Goal: Find contact information: Find contact information

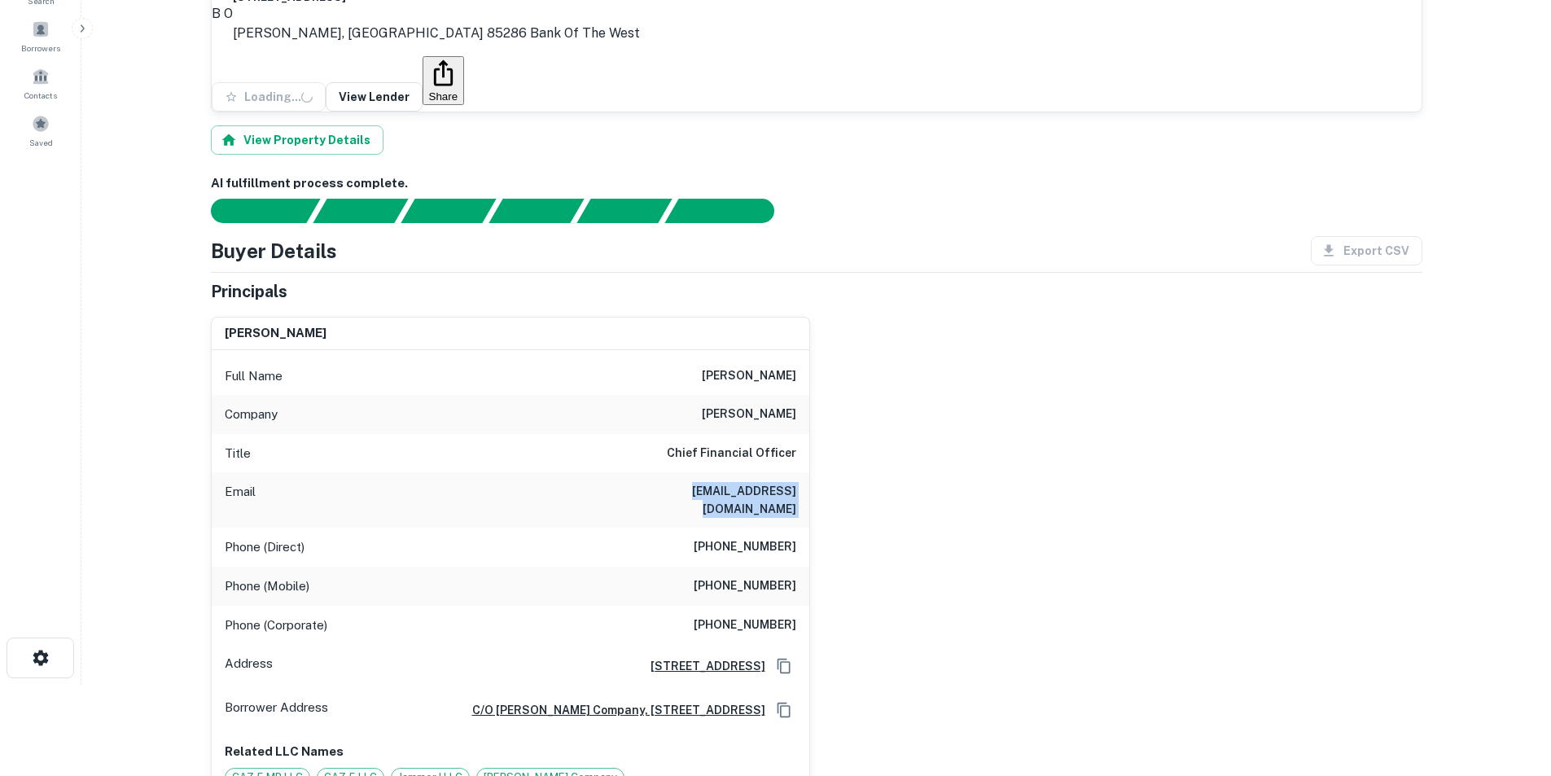
scroll to position [81, 0]
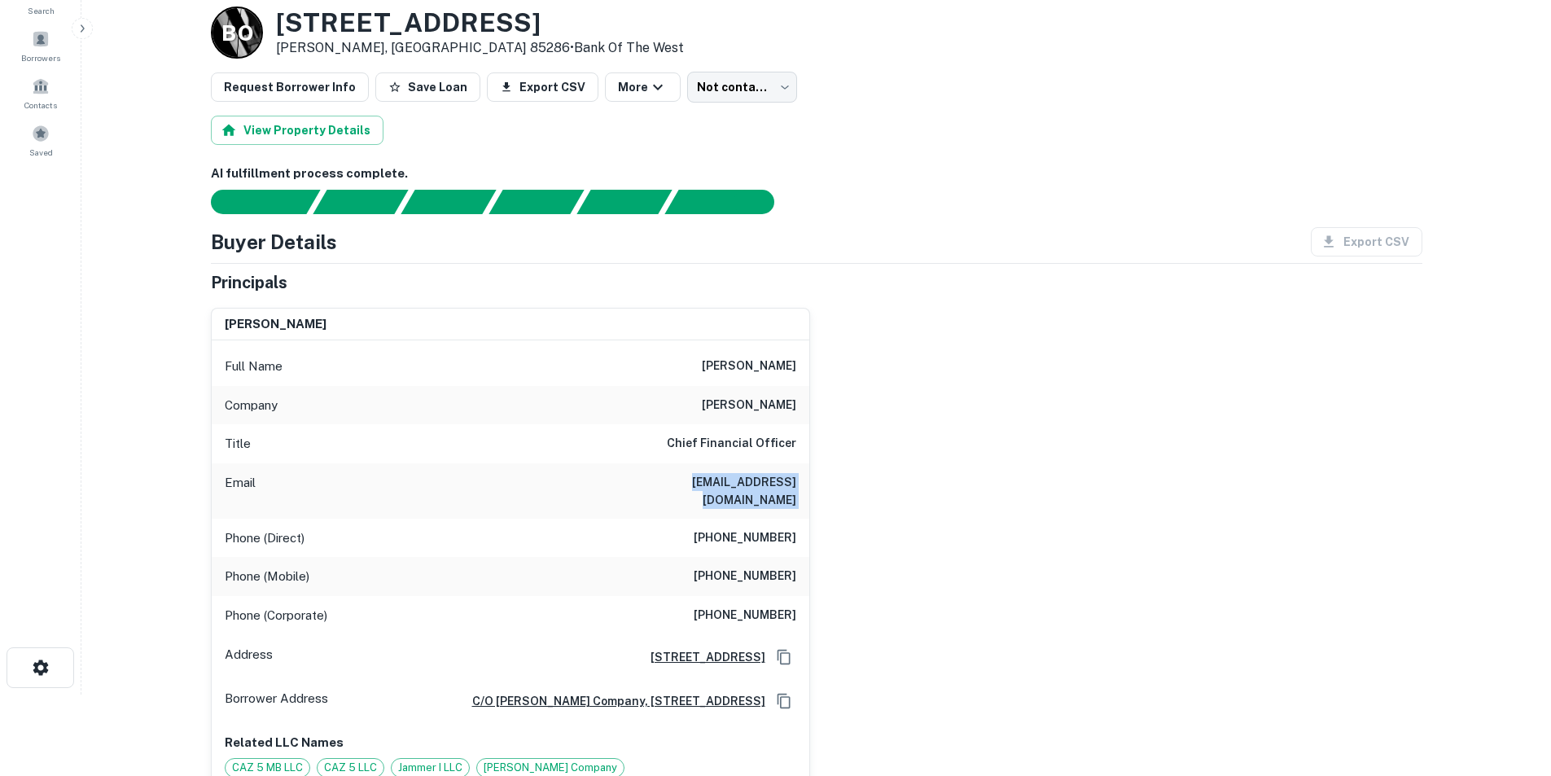
click at [790, 486] on h6 "bputnam@douglasallredco.com" at bounding box center [698, 491] width 195 height 36
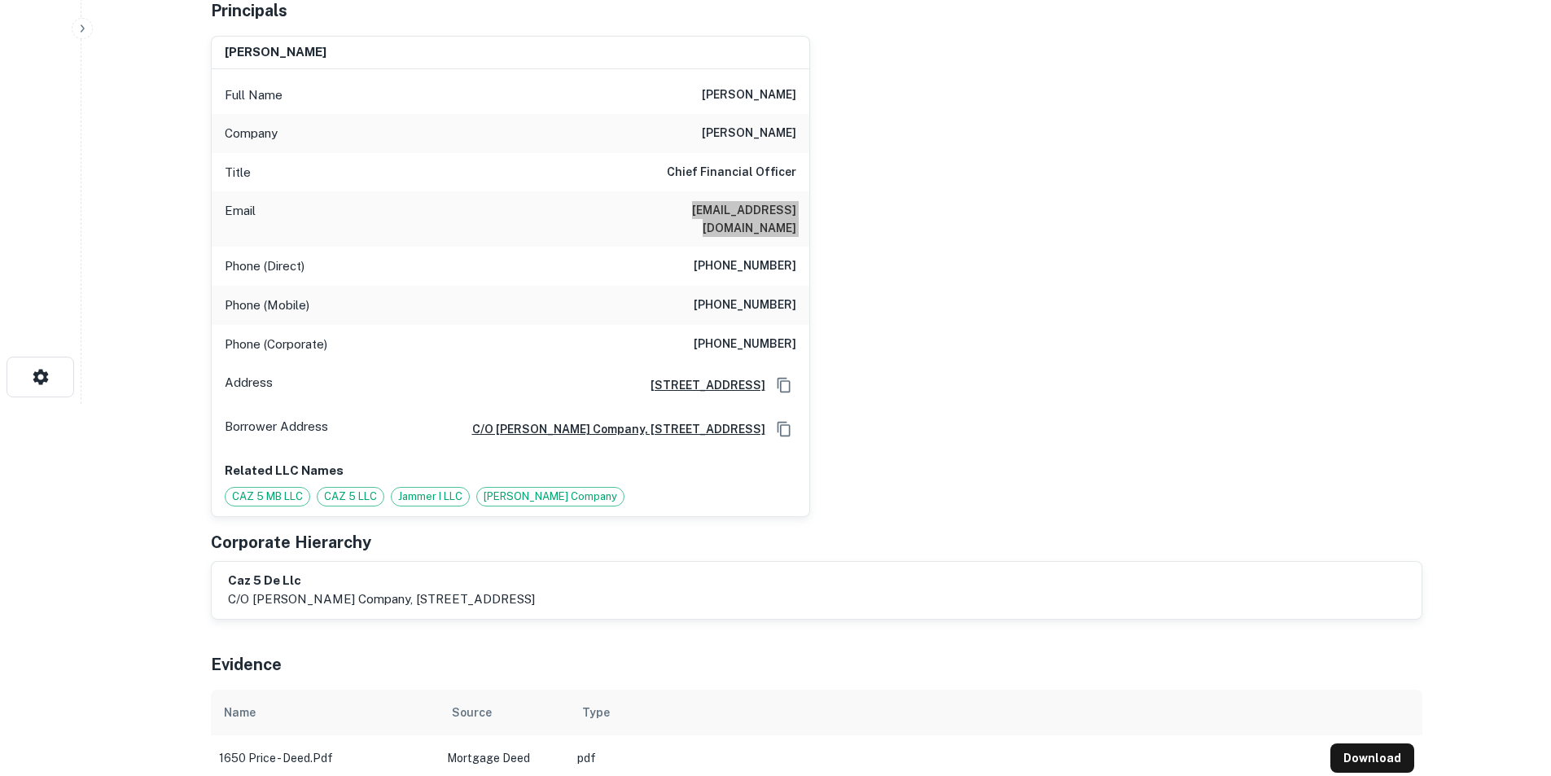
scroll to position [0, 0]
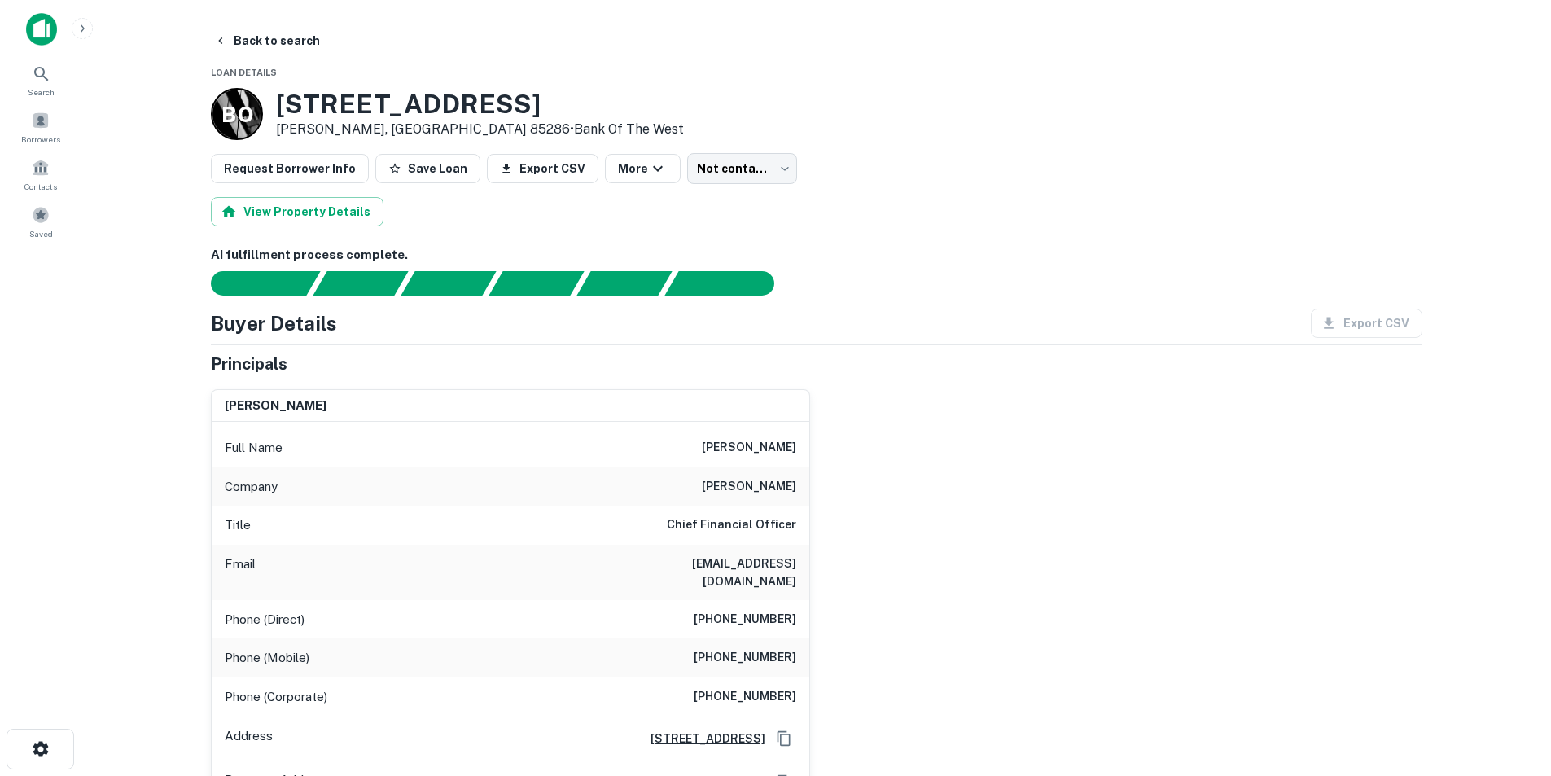
click at [740, 445] on h6 "bryan d. putnam" at bounding box center [749, 448] width 94 height 20
copy h6 "bryan d. putnam"
click at [751, 558] on h6 "bputnam@douglasallredco.com" at bounding box center [698, 572] width 195 height 36
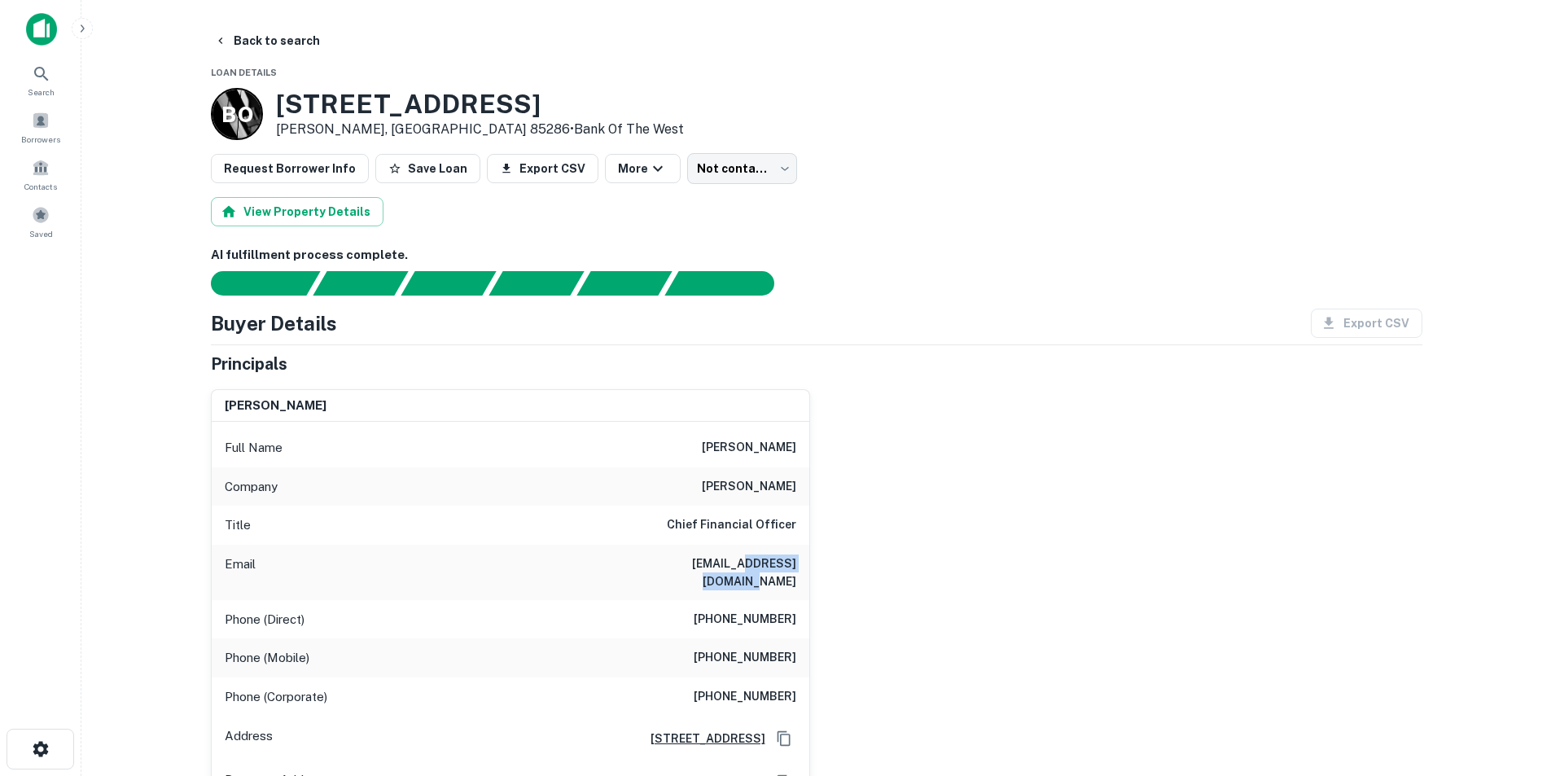
click at [751, 558] on h6 "bputnam@douglasallredco.com" at bounding box center [698, 572] width 195 height 36
copy h6 "bputnam@douglasallredco.com"
click at [24, 73] on icon at bounding box center [15, 68] width 20 height 20
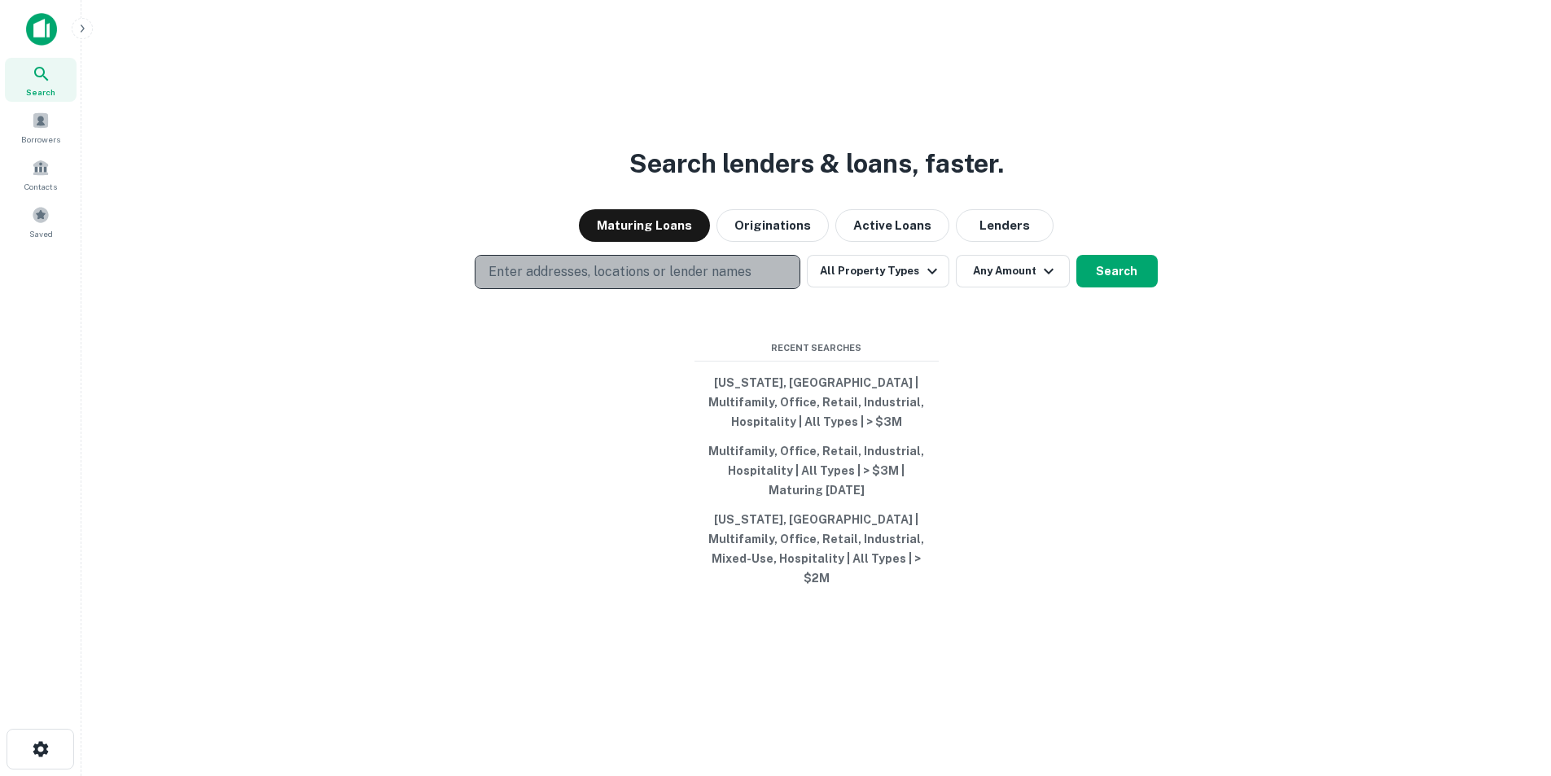
click at [655, 282] on p "Enter addresses, locations or lender names" at bounding box center [619, 272] width 263 height 20
click at [690, 282] on p "Enter addresses, locations or lender names" at bounding box center [619, 272] width 263 height 20
click at [632, 282] on p "Enter addresses, locations or lender names" at bounding box center [619, 272] width 263 height 20
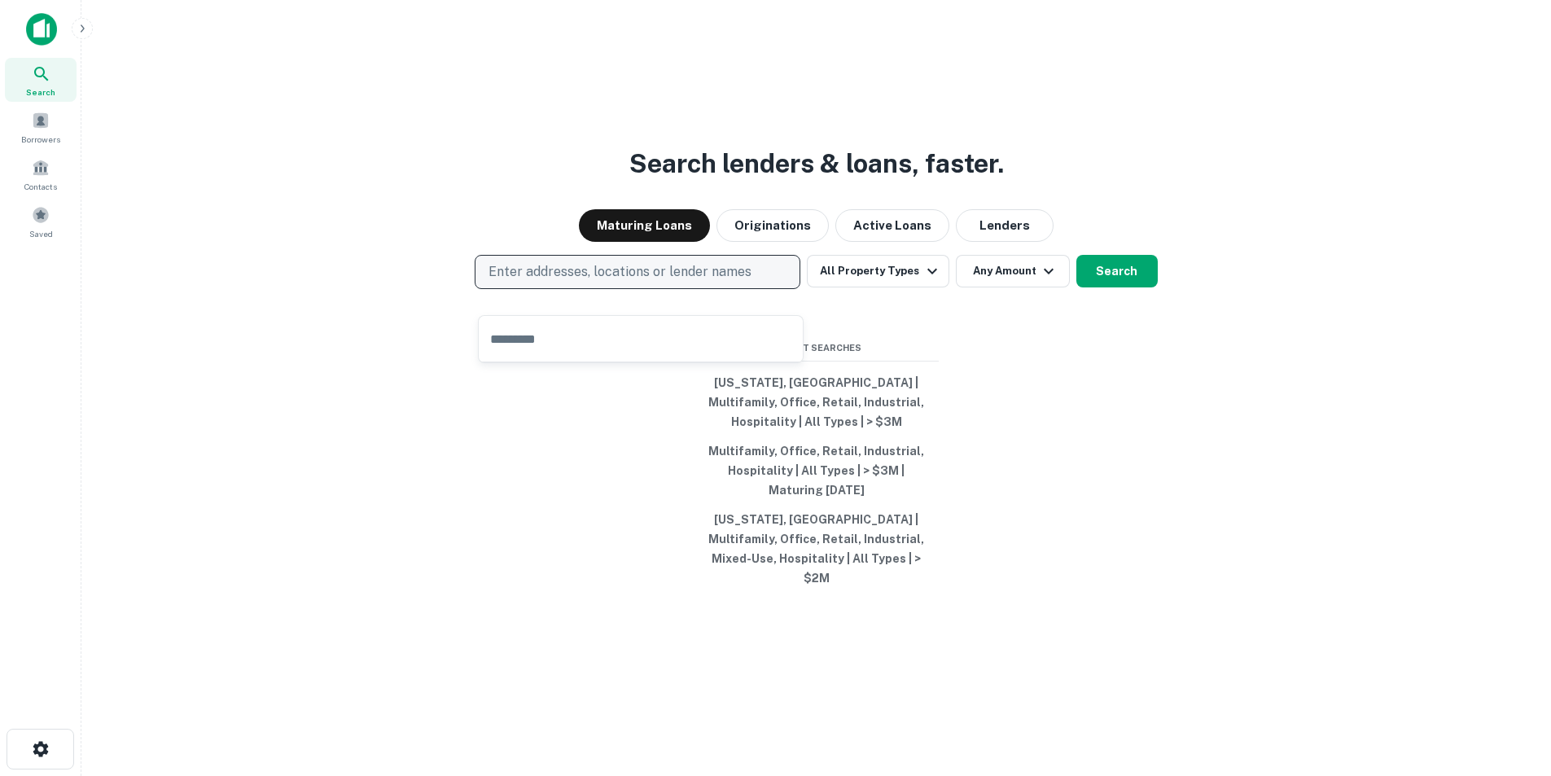
type input "**********"
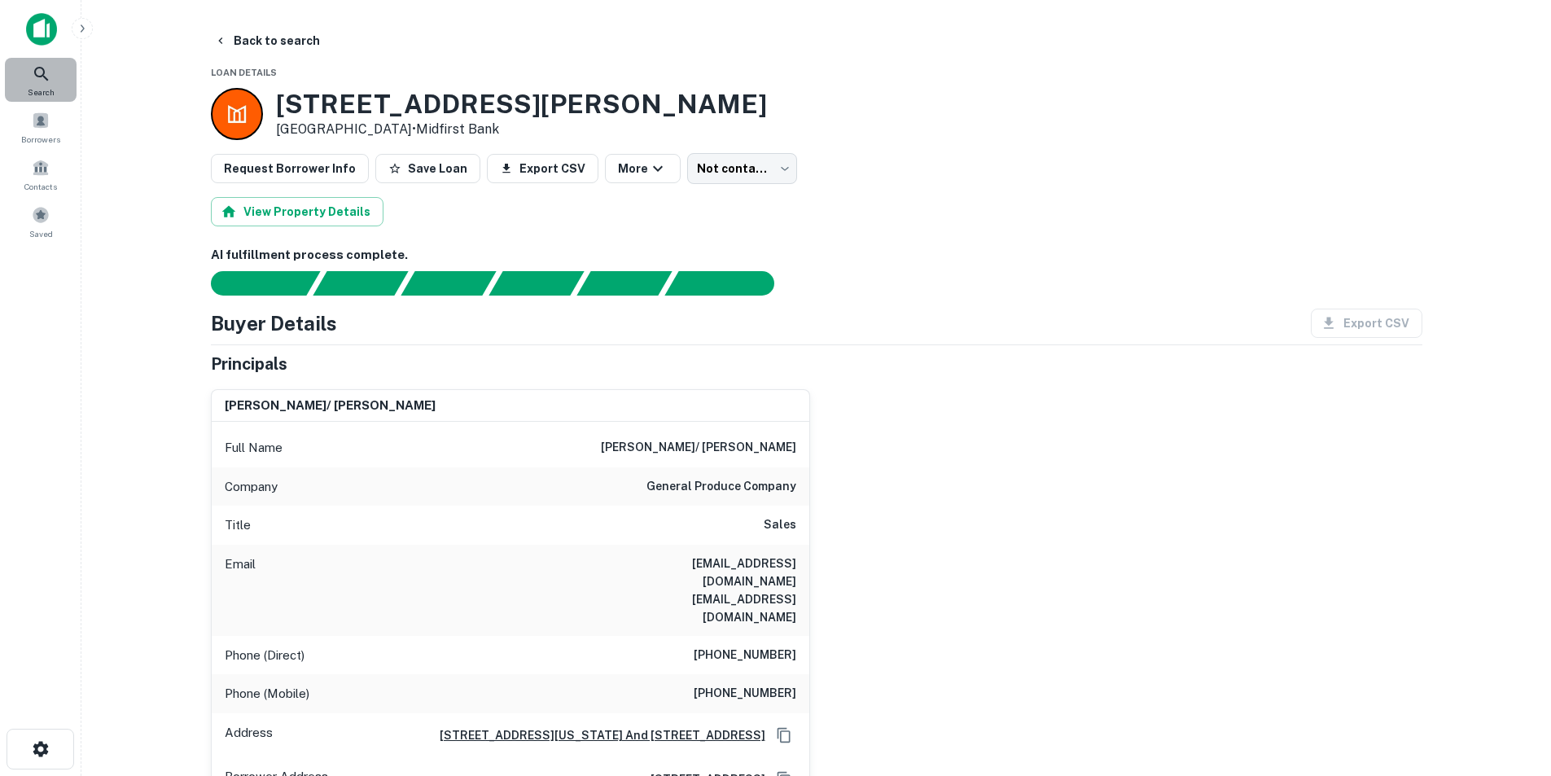
drag, startPoint x: 22, startPoint y: 82, endPoint x: 31, endPoint y: 80, distance: 9.3
click at [22, 81] on div "Search" at bounding box center [41, 80] width 72 height 44
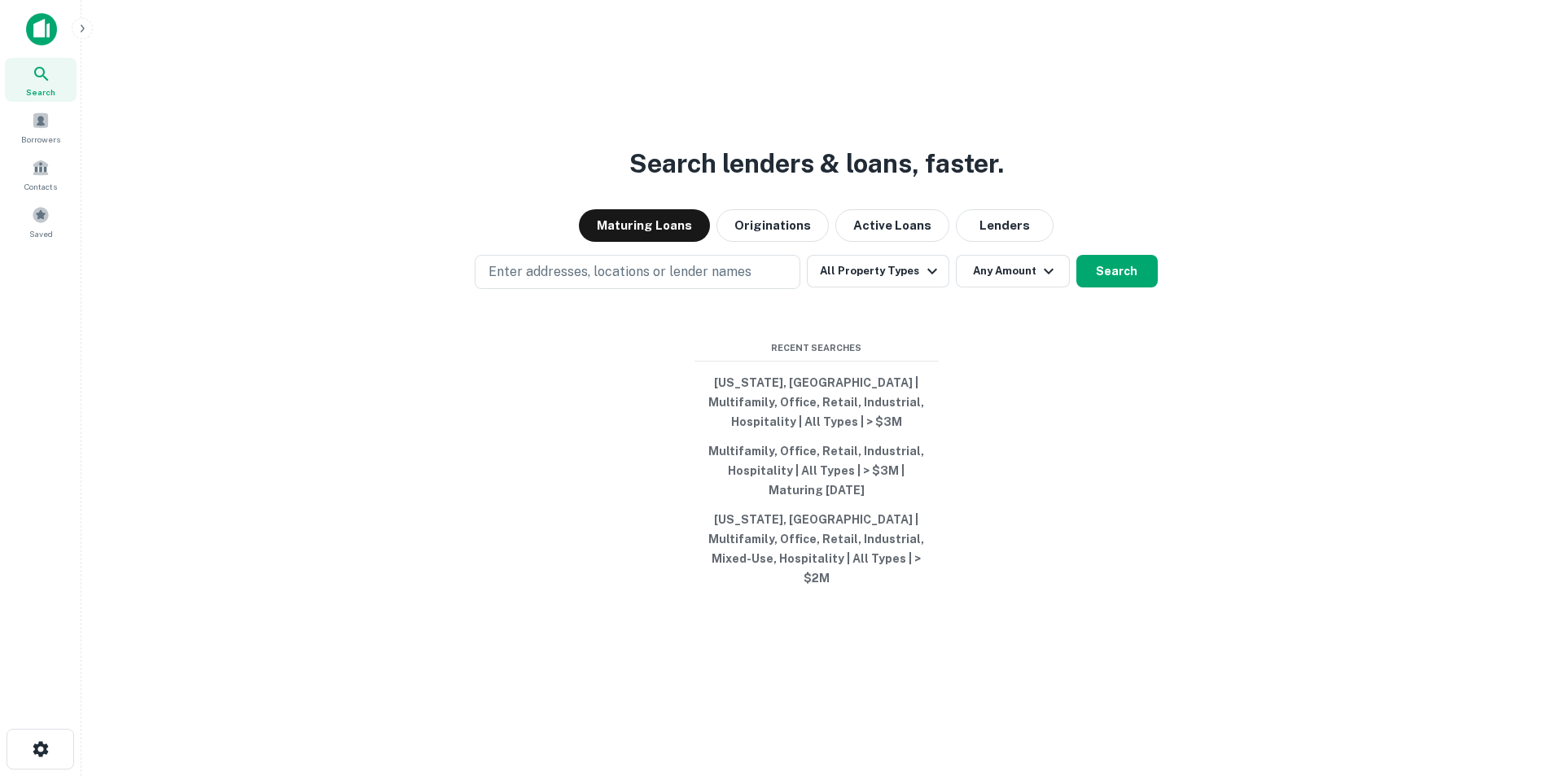
click at [666, 273] on div "Search lenders & loans, faster. Maturing Loans Originations Active Loans Lender…" at bounding box center [815, 427] width 1443 height 776
click at [672, 282] on p "Enter addresses, locations or lender names" at bounding box center [619, 272] width 263 height 20
type input "**********"
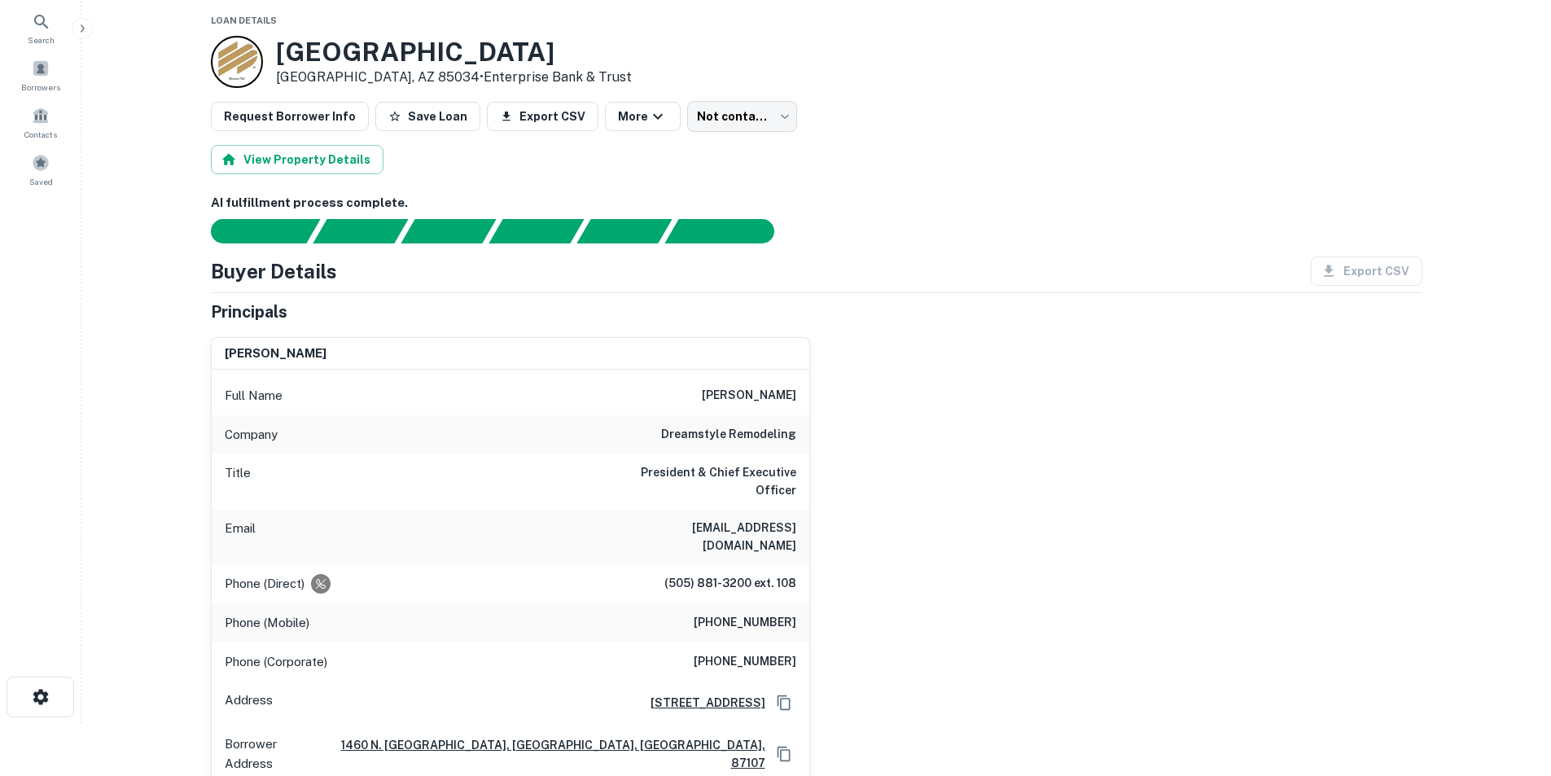
scroll to position [81, 0]
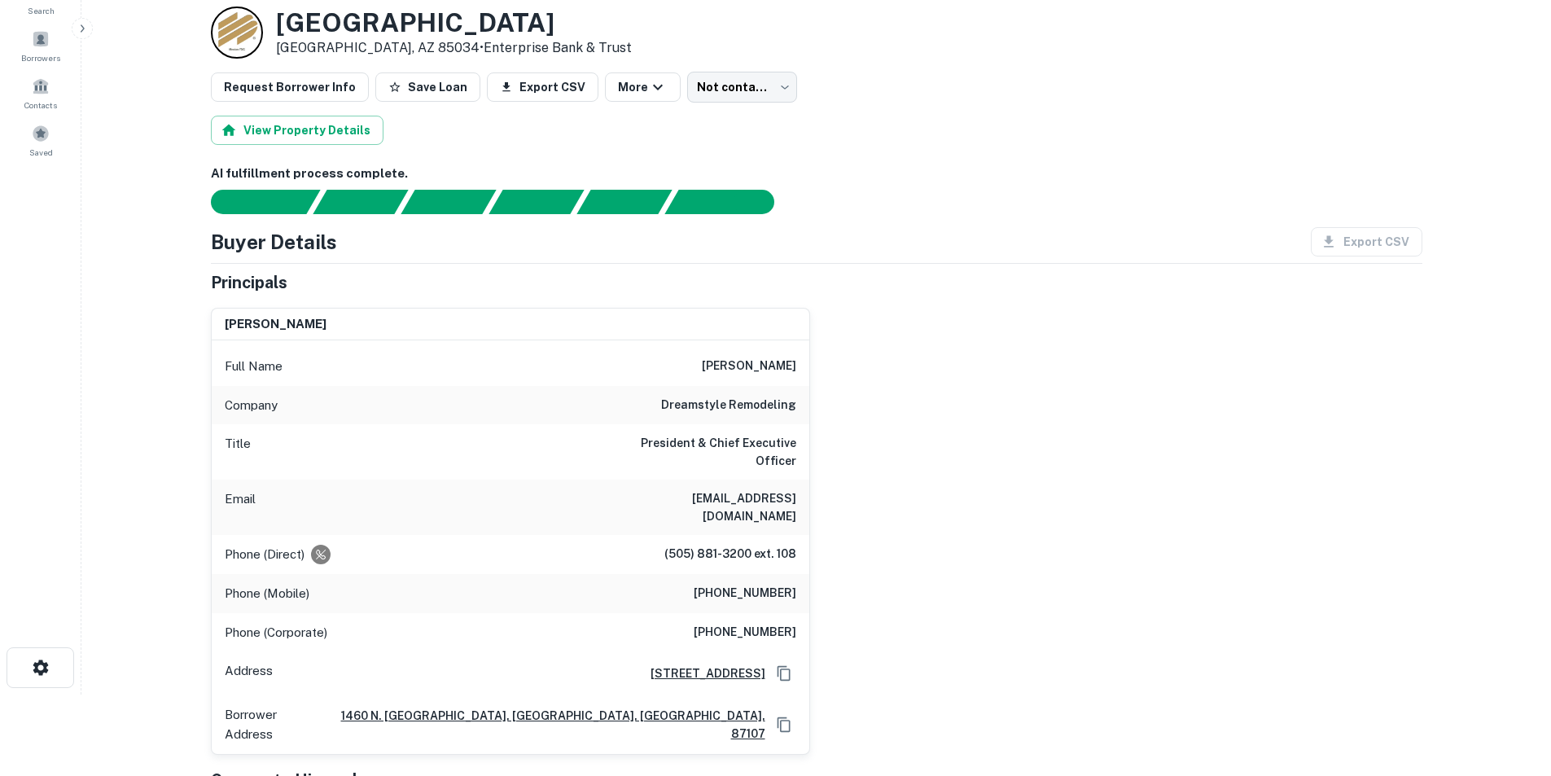
click at [742, 365] on h6 "larry a. chavez" at bounding box center [749, 367] width 94 height 20
copy h6 "larry a. chavez"
click at [639, 489] on h6 "lchavez@fourseasonssunrooms.com" at bounding box center [698, 507] width 195 height 36
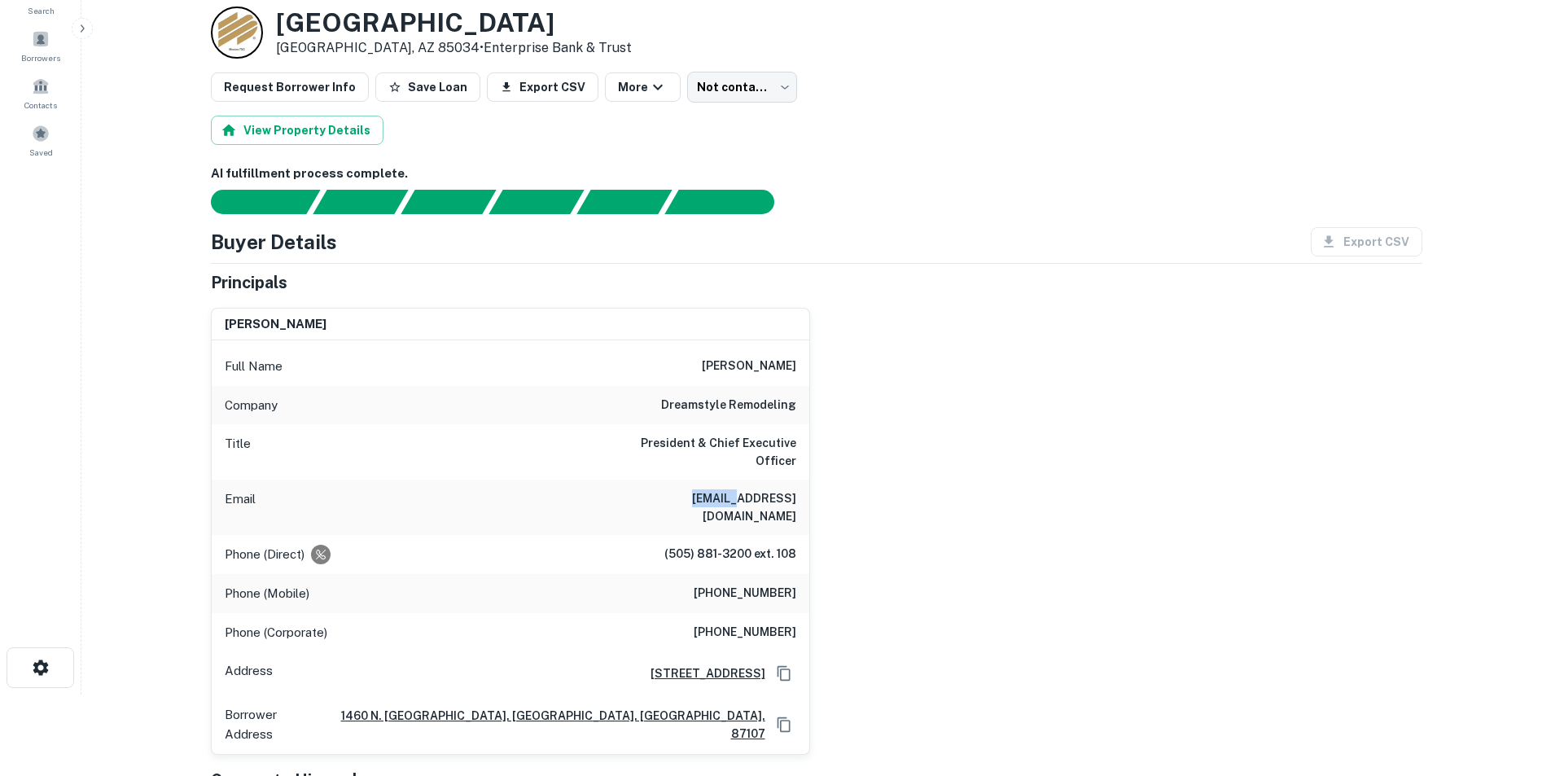
click at [639, 489] on h6 "lchavez@fourseasonssunrooms.com" at bounding box center [698, 507] width 195 height 36
copy h6 "lchavez@fourseasonssunrooms.com"
click at [737, 584] on h6 "(505) 453-7783" at bounding box center [745, 594] width 103 height 20
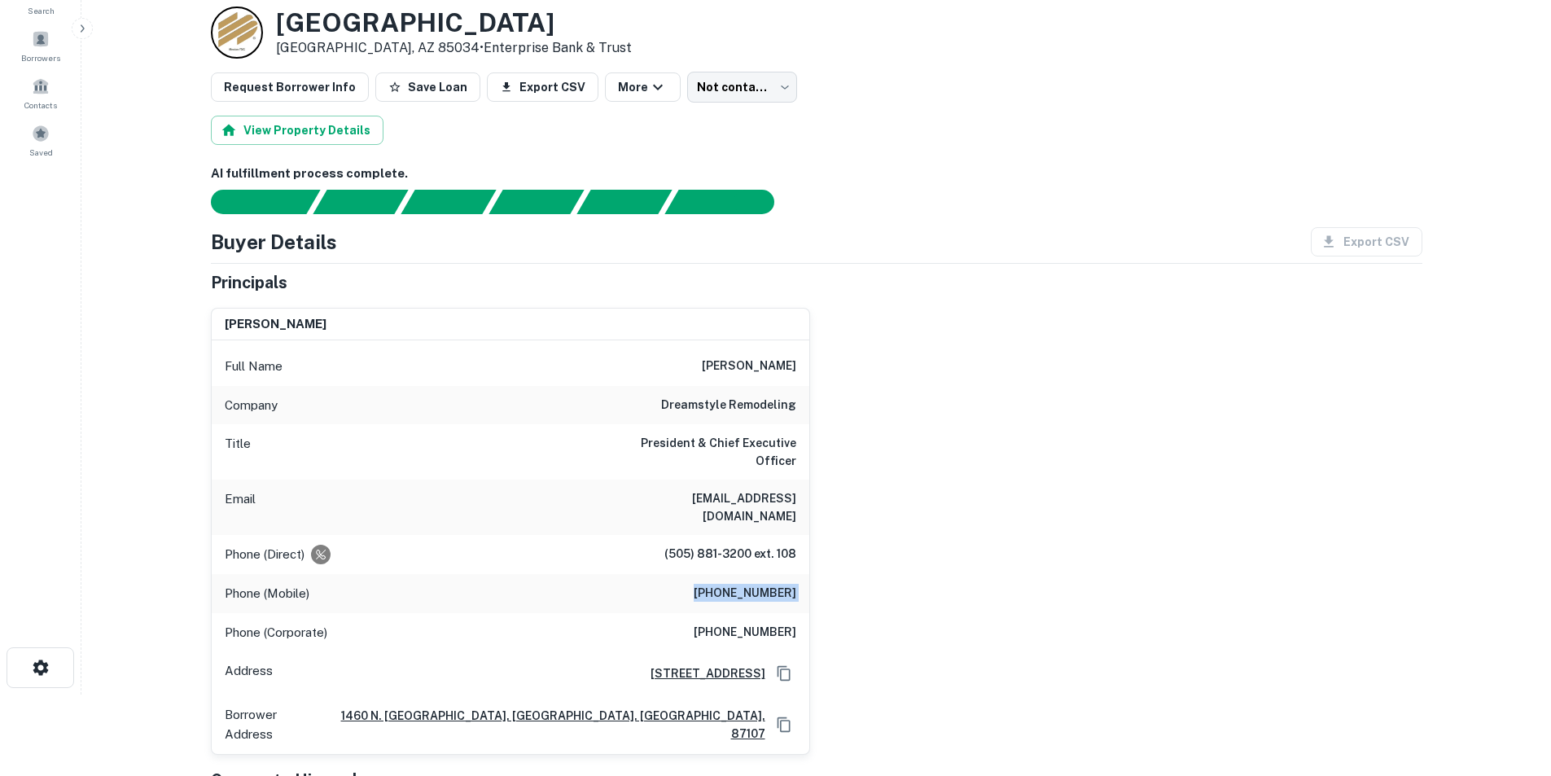
click at [737, 584] on h6 "(505) 453-7783" at bounding box center [745, 594] width 103 height 20
copy h6 "(505) 453-7783"
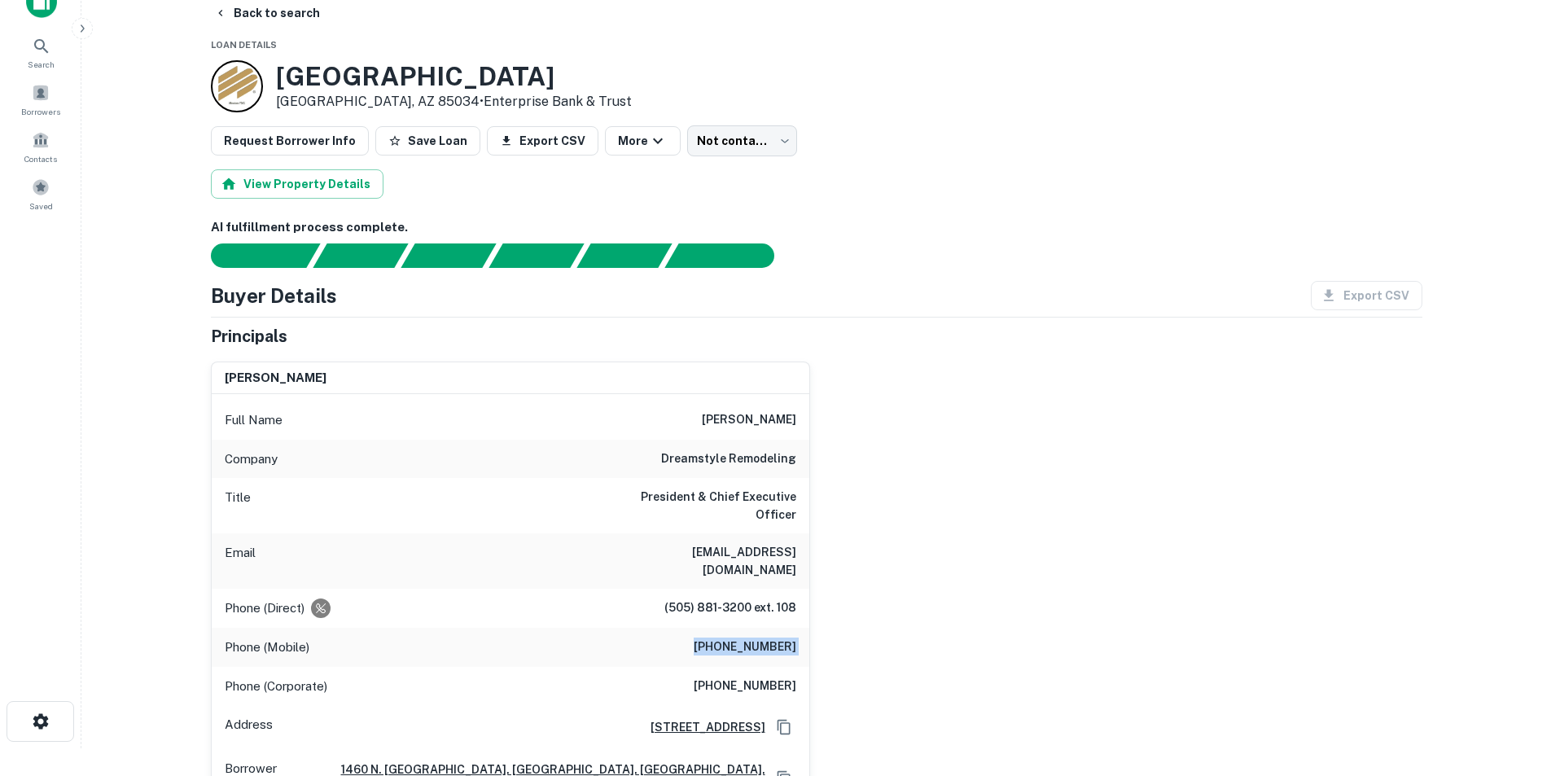
scroll to position [0, 0]
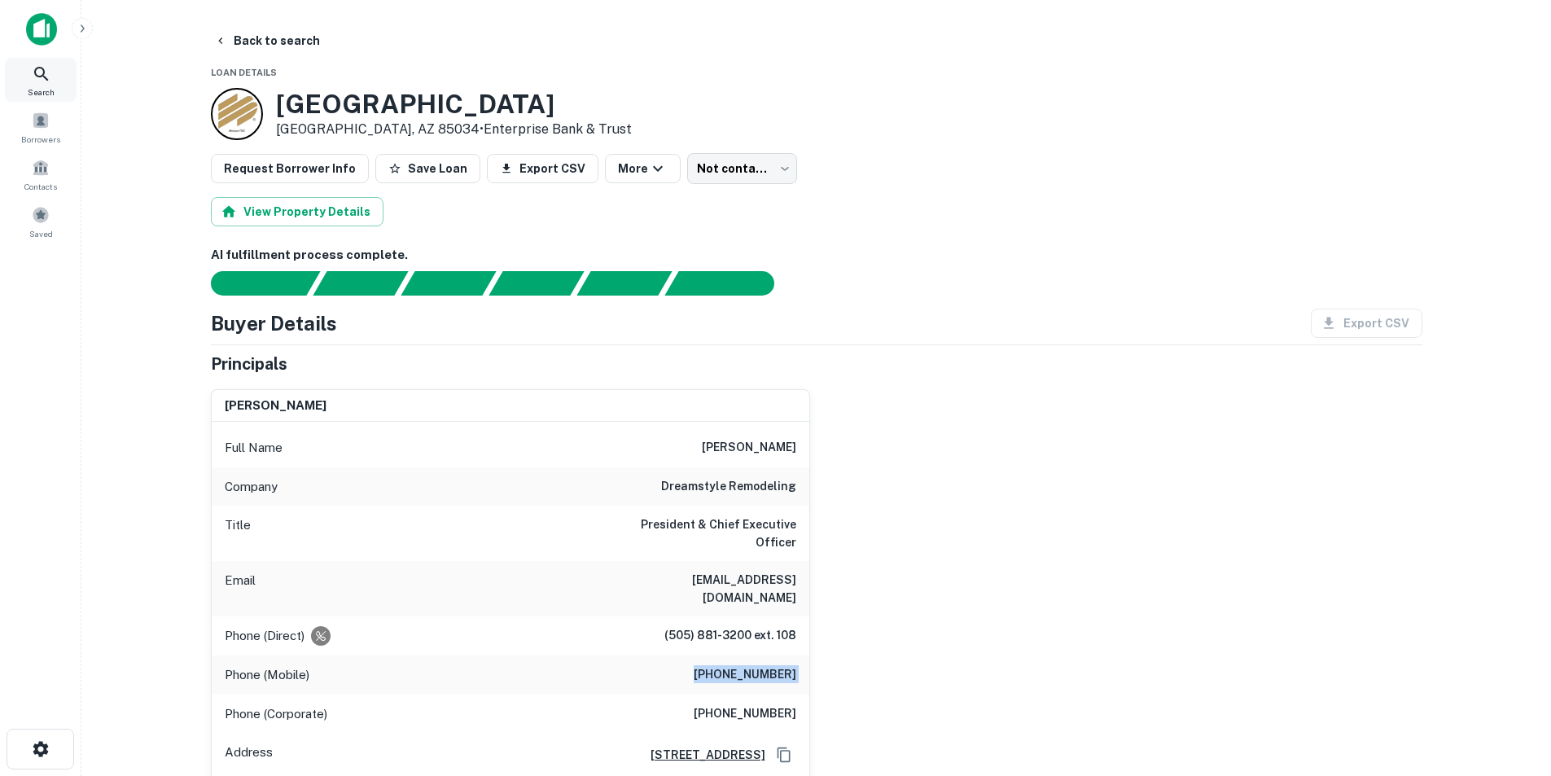
click at [40, 87] on span "Search" at bounding box center [41, 91] width 27 height 13
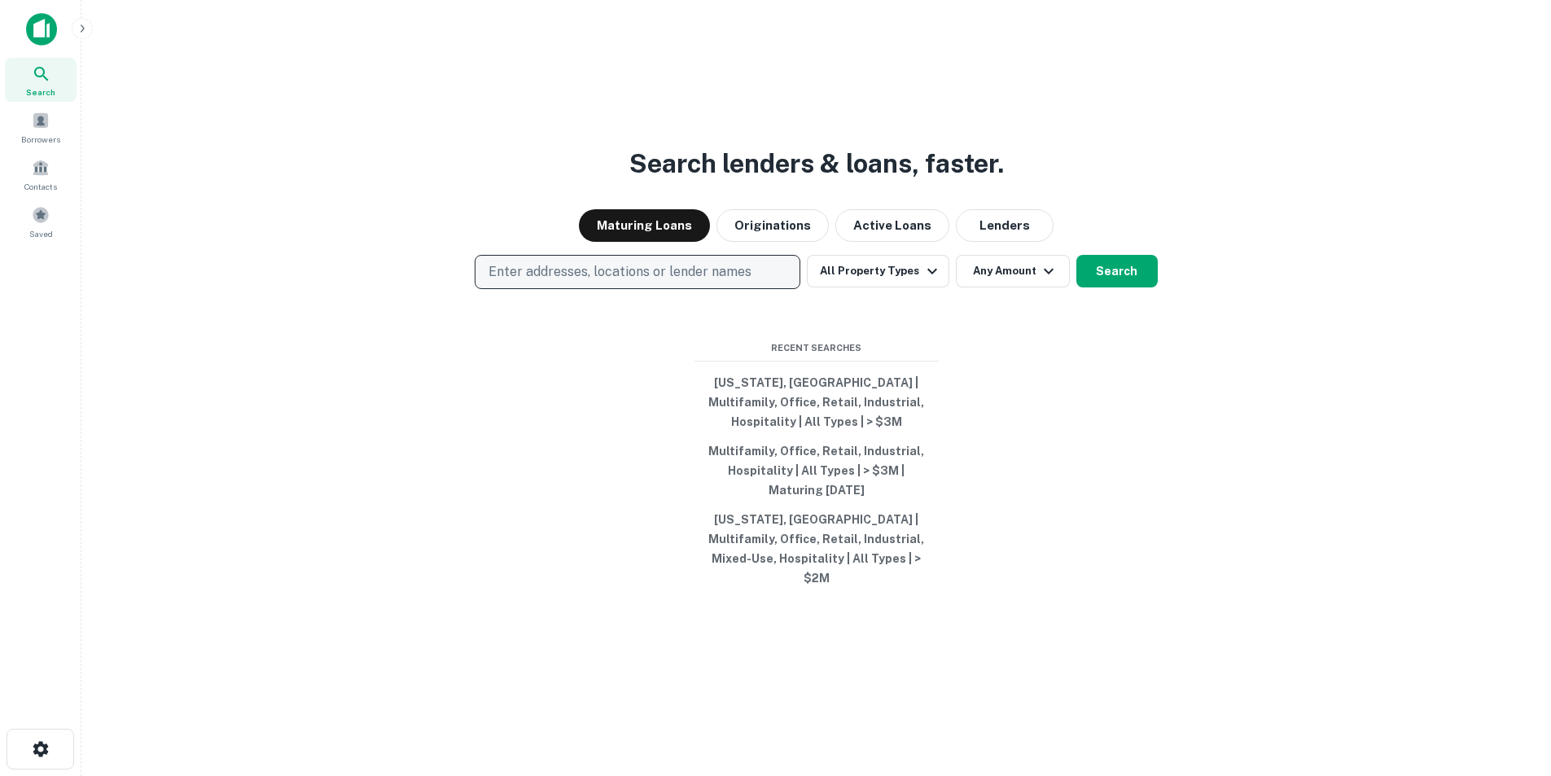
click at [652, 282] on p "Enter addresses, locations or lender names" at bounding box center [619, 272] width 263 height 20
type input "**********"
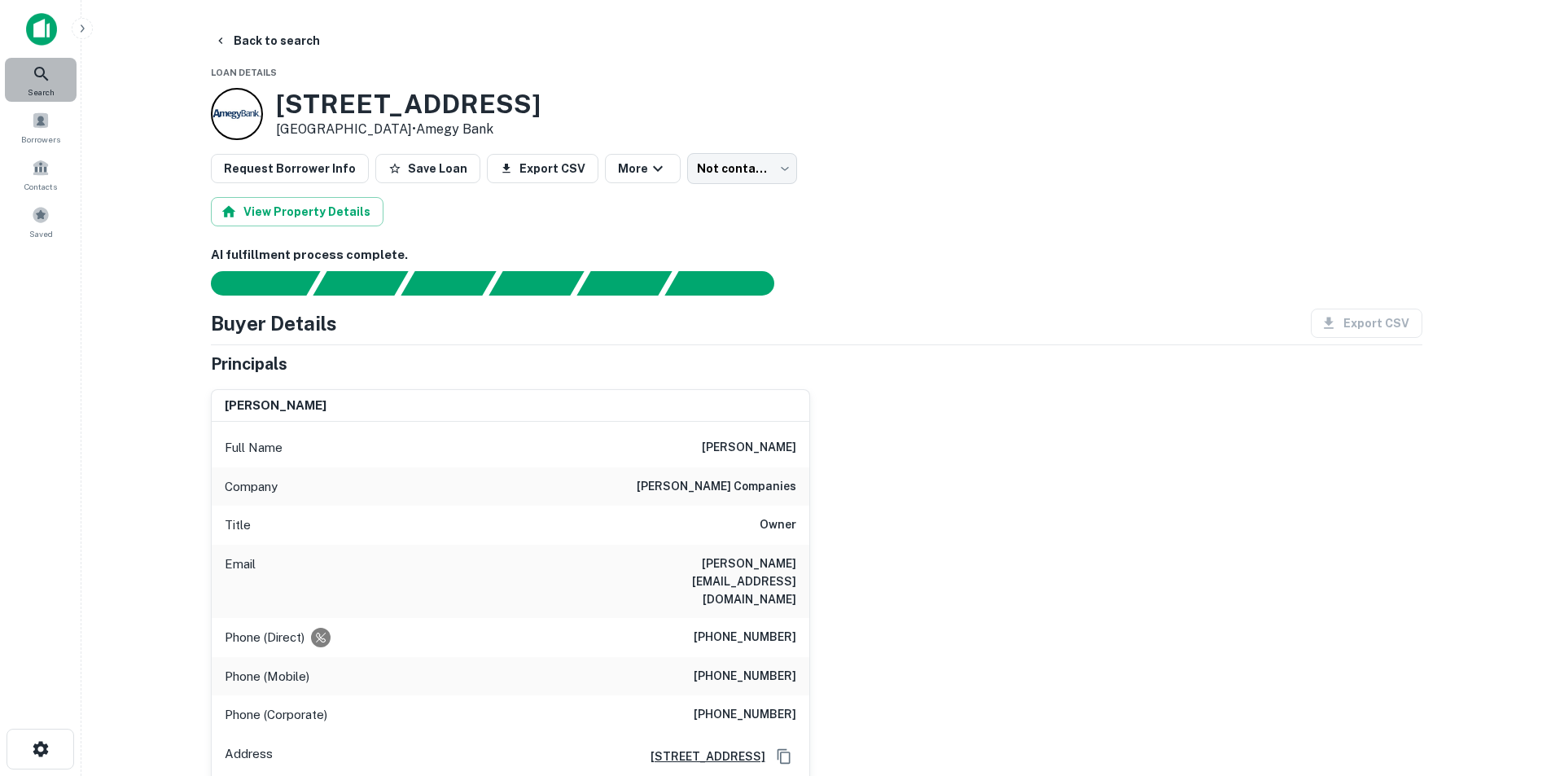
click at [24, 73] on div "Search" at bounding box center [41, 80] width 72 height 44
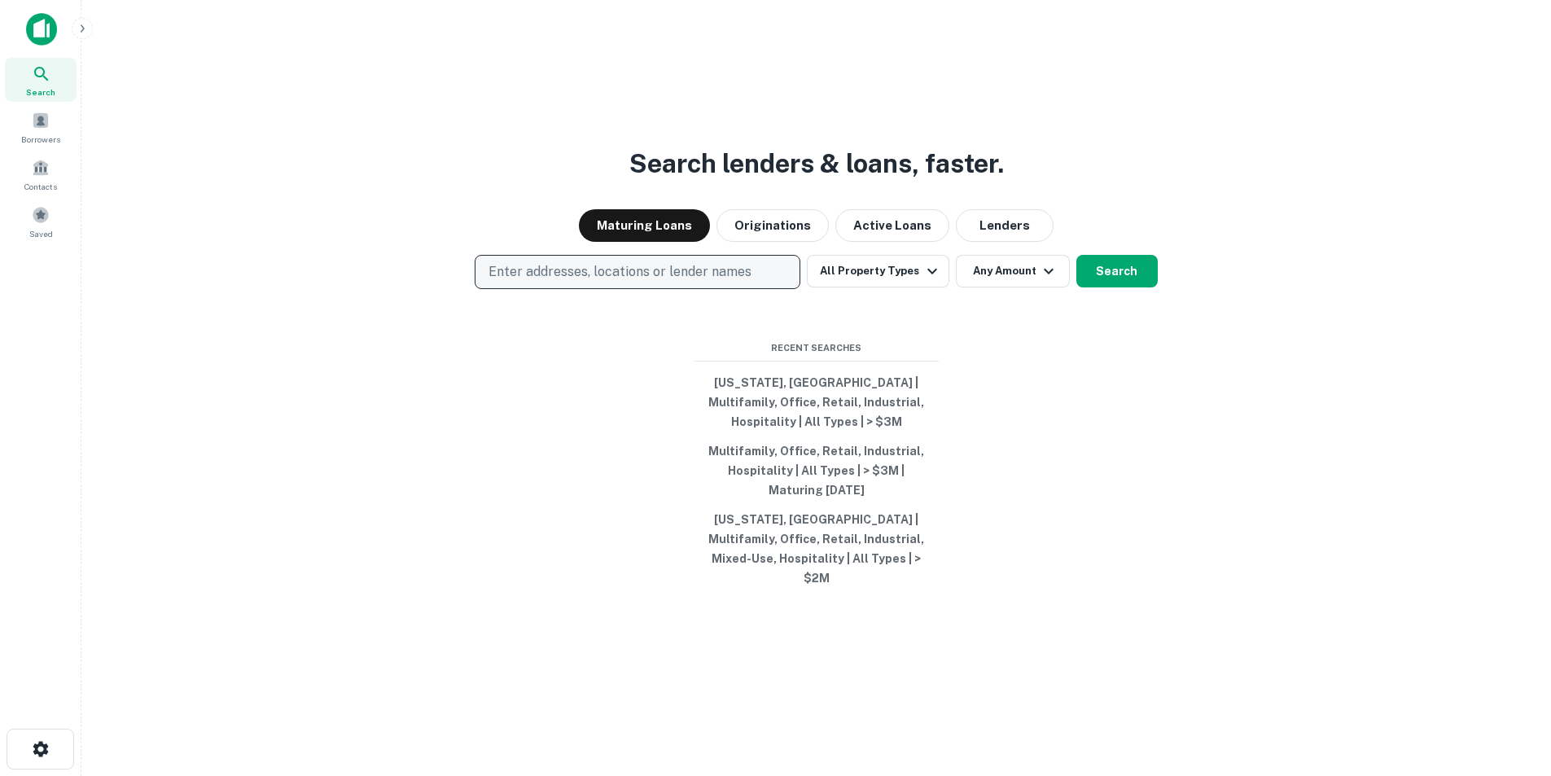
click at [673, 282] on p "Enter addresses, locations or lender names" at bounding box center [619, 272] width 263 height 20
type input "**********"
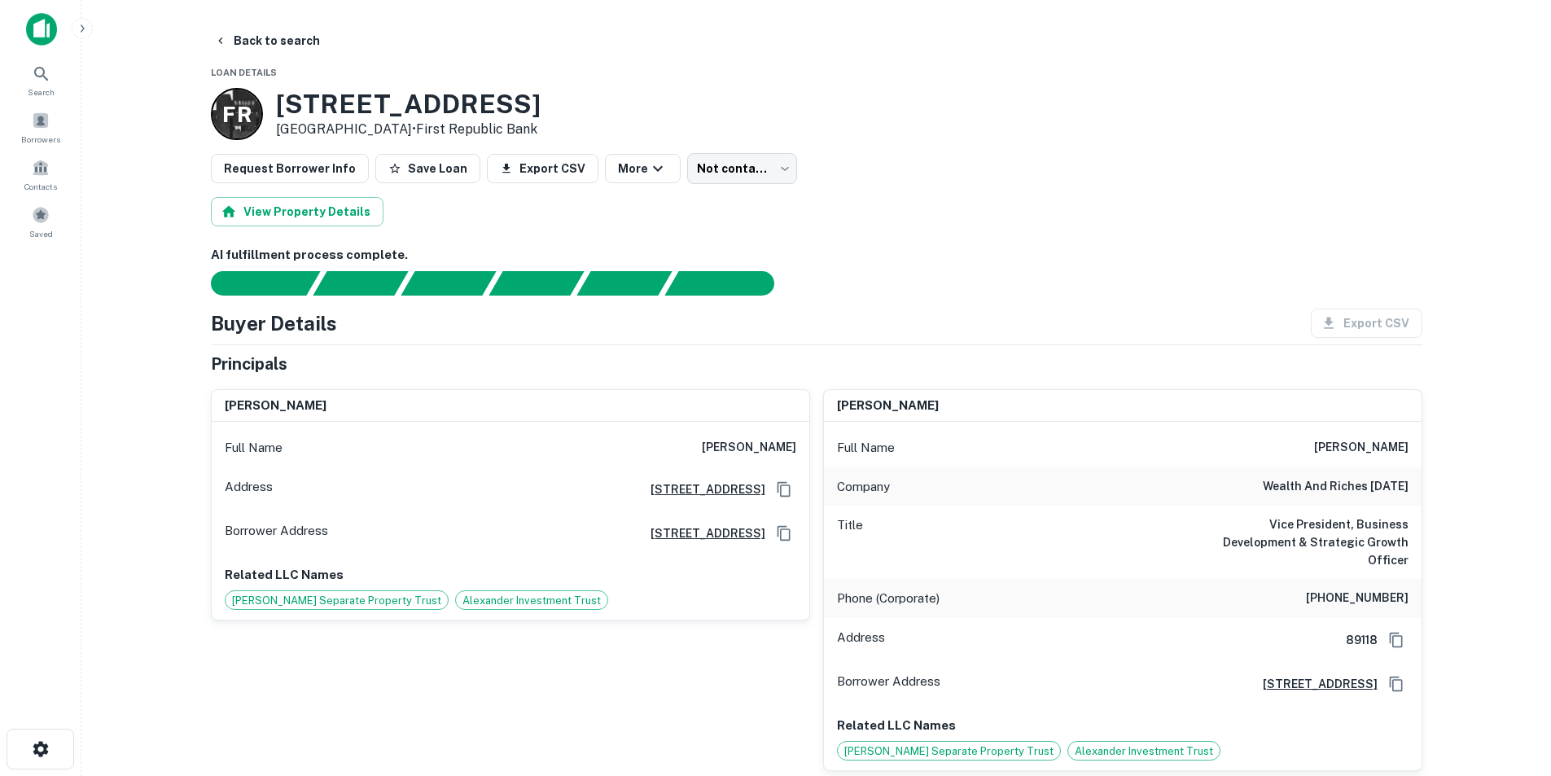
click at [38, 33] on img at bounding box center [41, 29] width 31 height 33
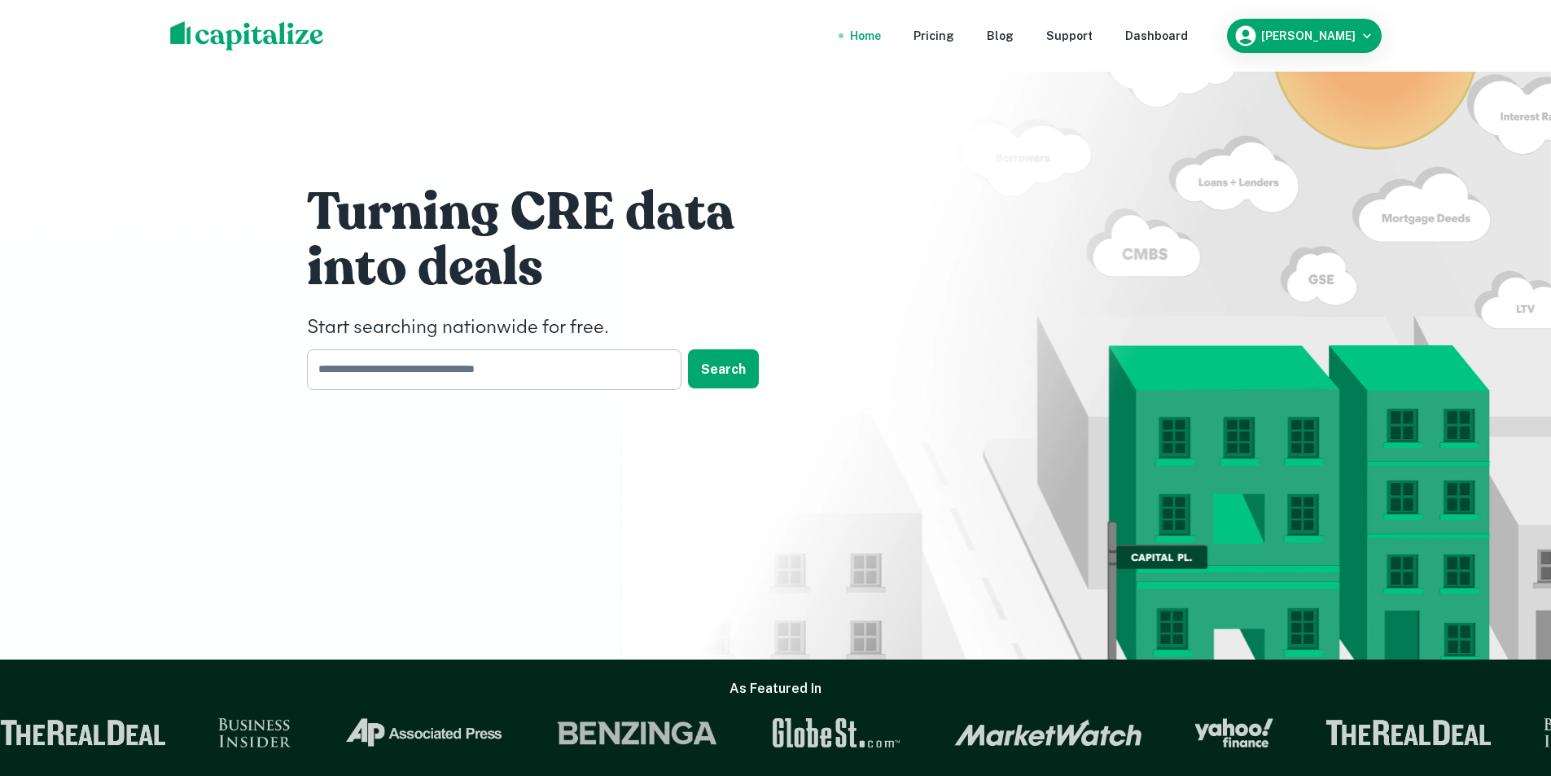
click at [560, 370] on input "text" at bounding box center [488, 369] width 363 height 40
paste input "**********"
type input "**********"
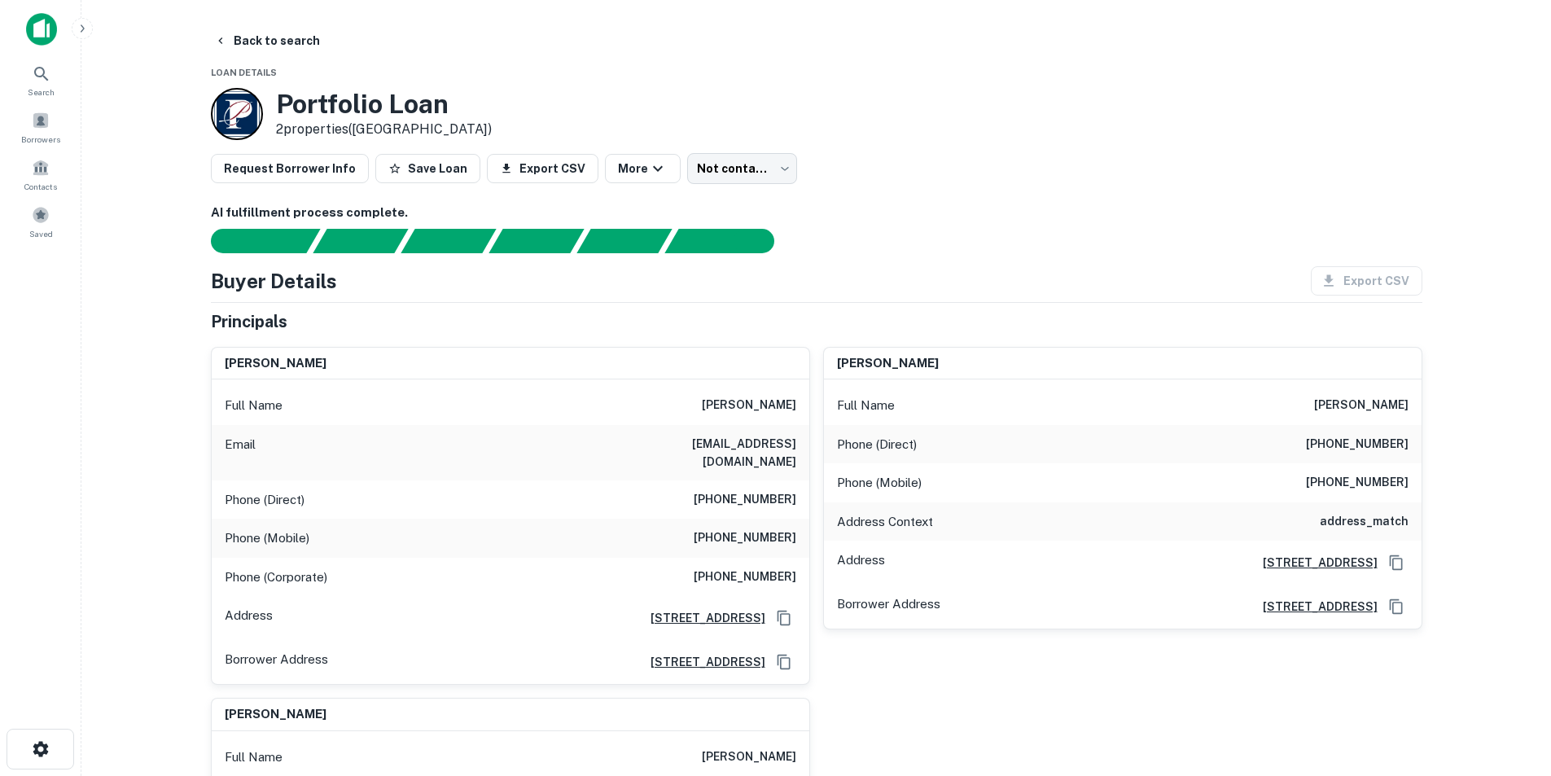
click at [44, 32] on img at bounding box center [41, 29] width 31 height 33
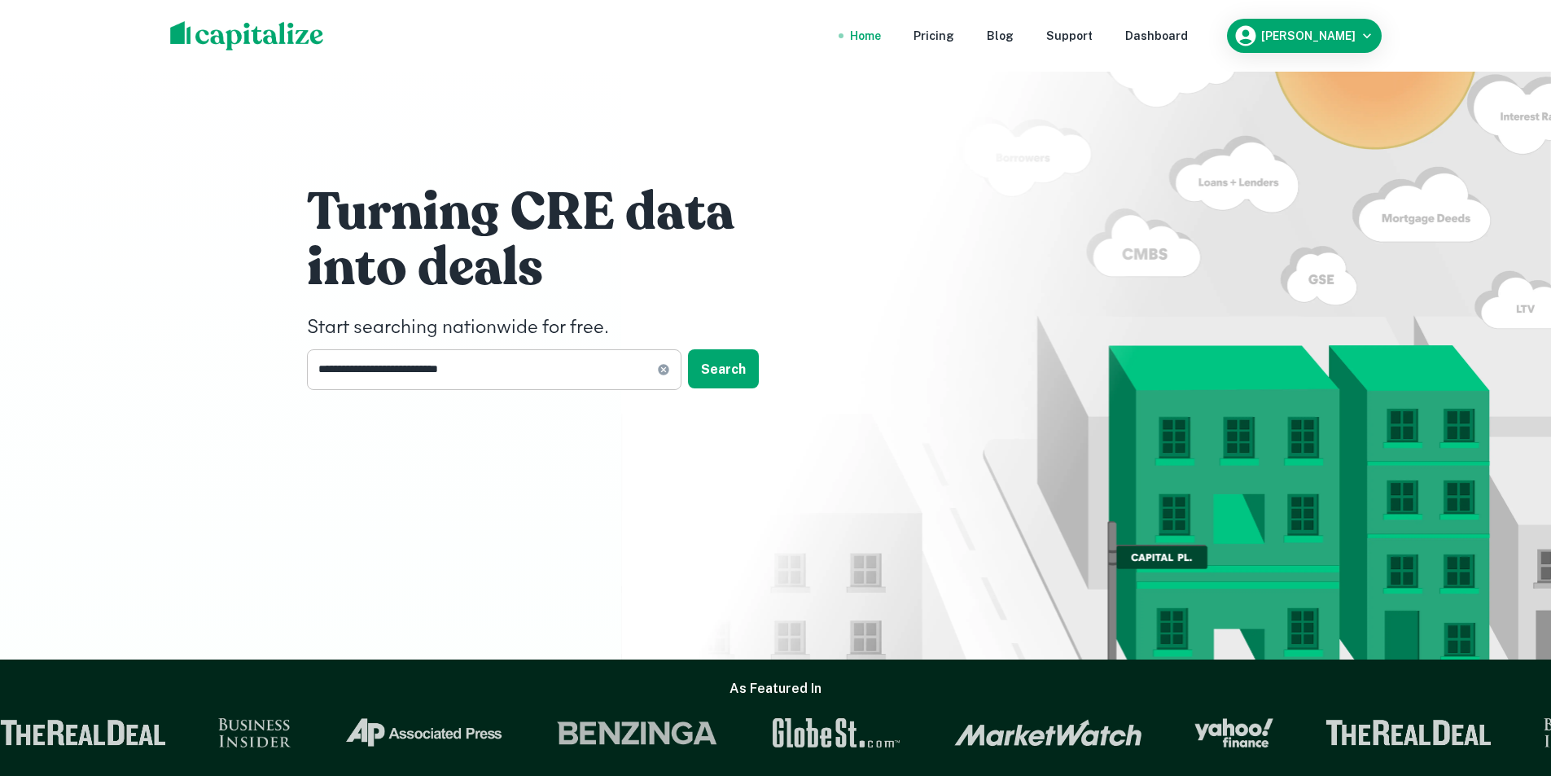
click at [665, 367] on icon at bounding box center [663, 369] width 13 height 13
click at [515, 368] on input "text" at bounding box center [488, 369] width 363 height 40
paste input "**********"
type input "**********"
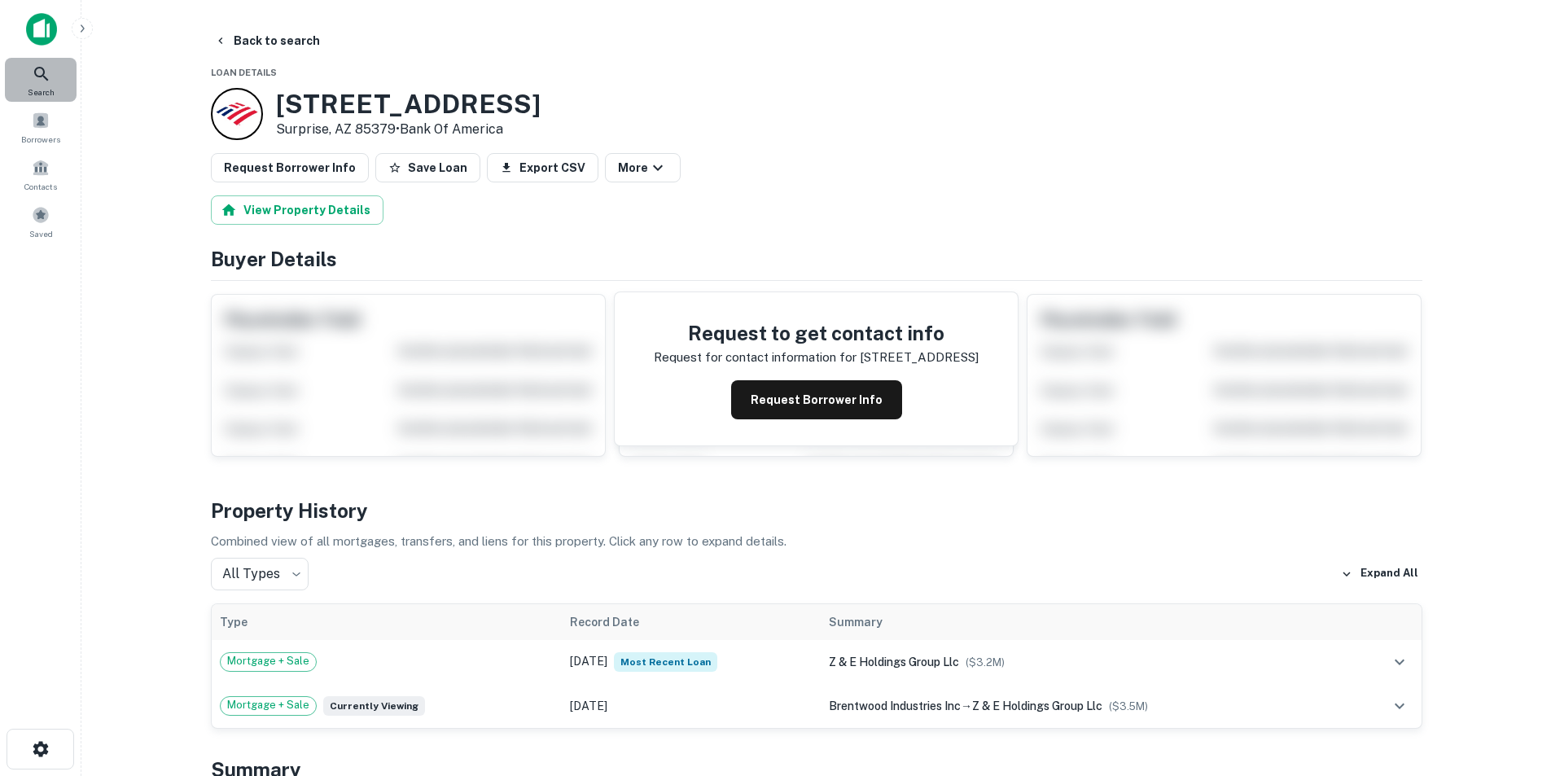
click at [47, 85] on span "Search" at bounding box center [41, 91] width 27 height 13
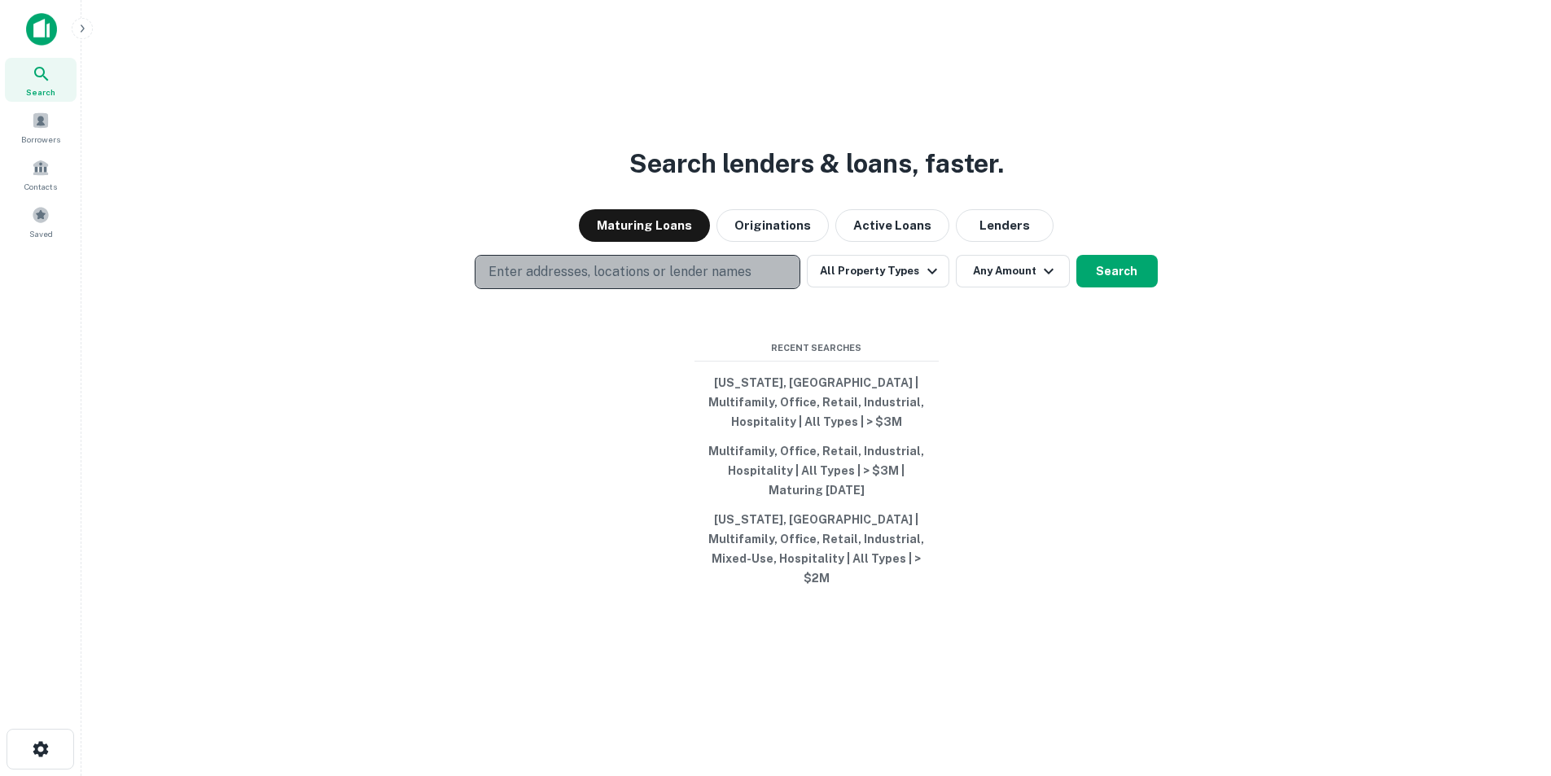
click at [739, 289] on button "Enter addresses, locations or lender names" at bounding box center [638, 272] width 326 height 34
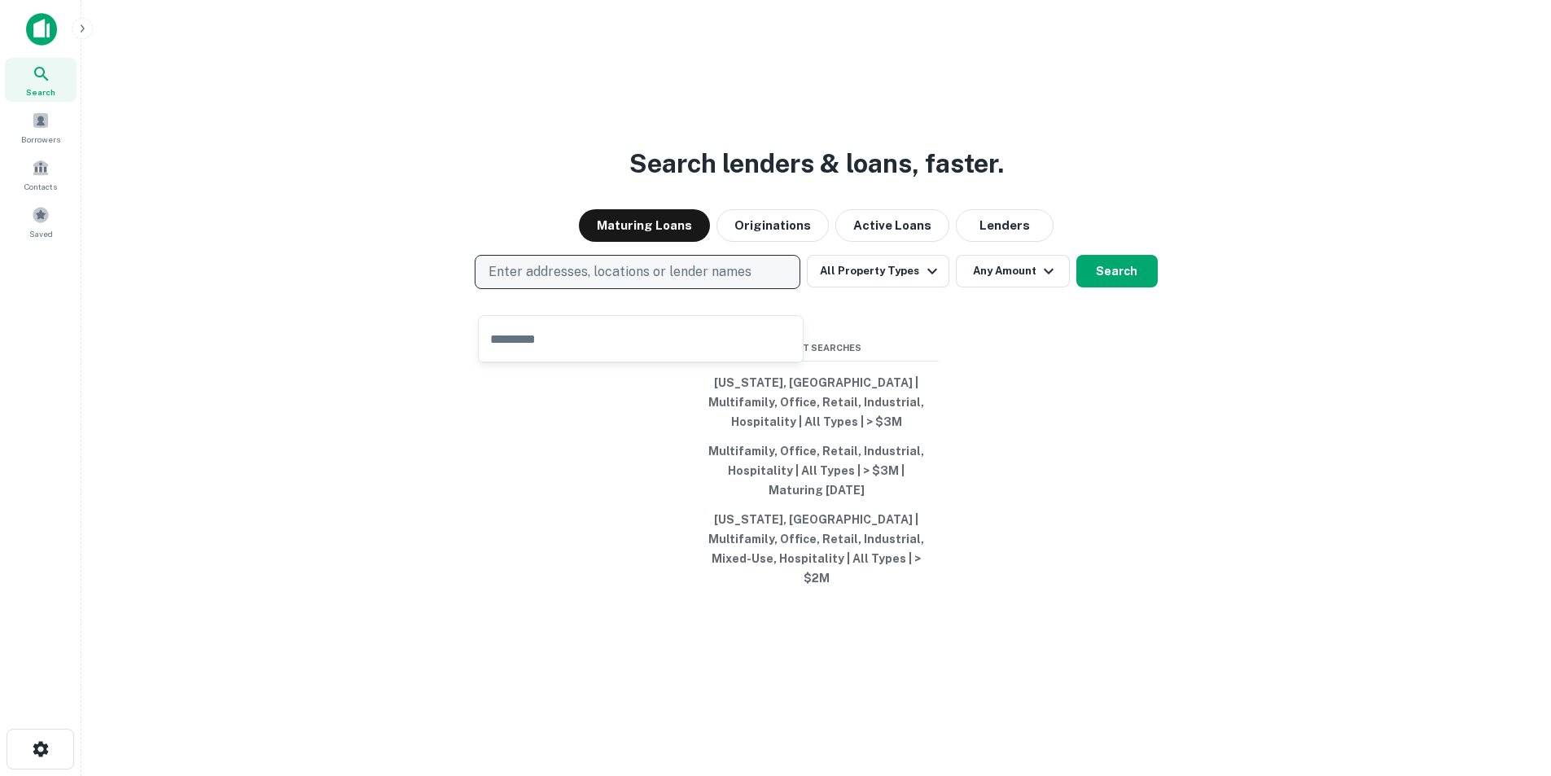
type input "**********"
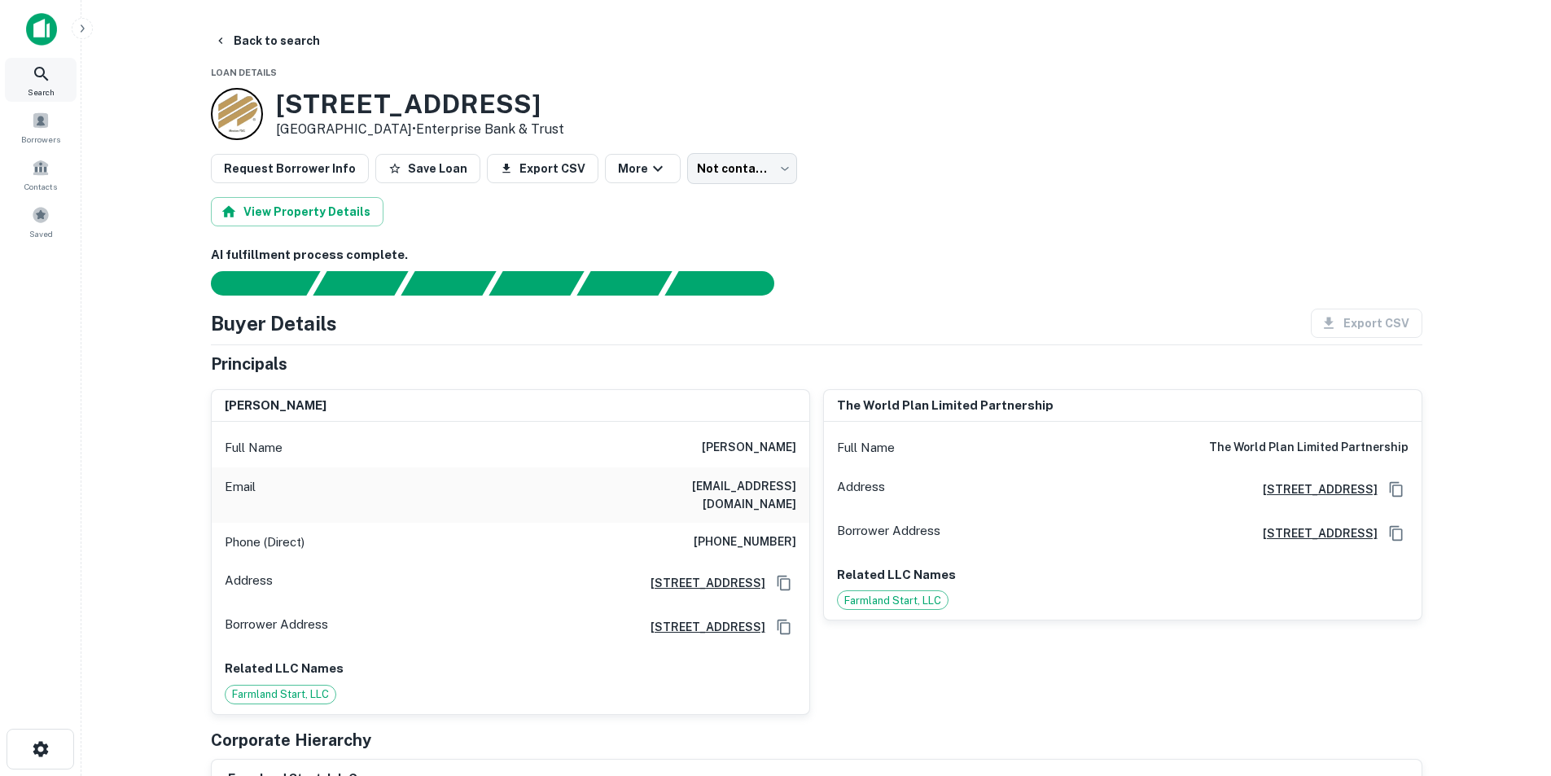
click at [20, 82] on div "Search" at bounding box center [41, 80] width 72 height 44
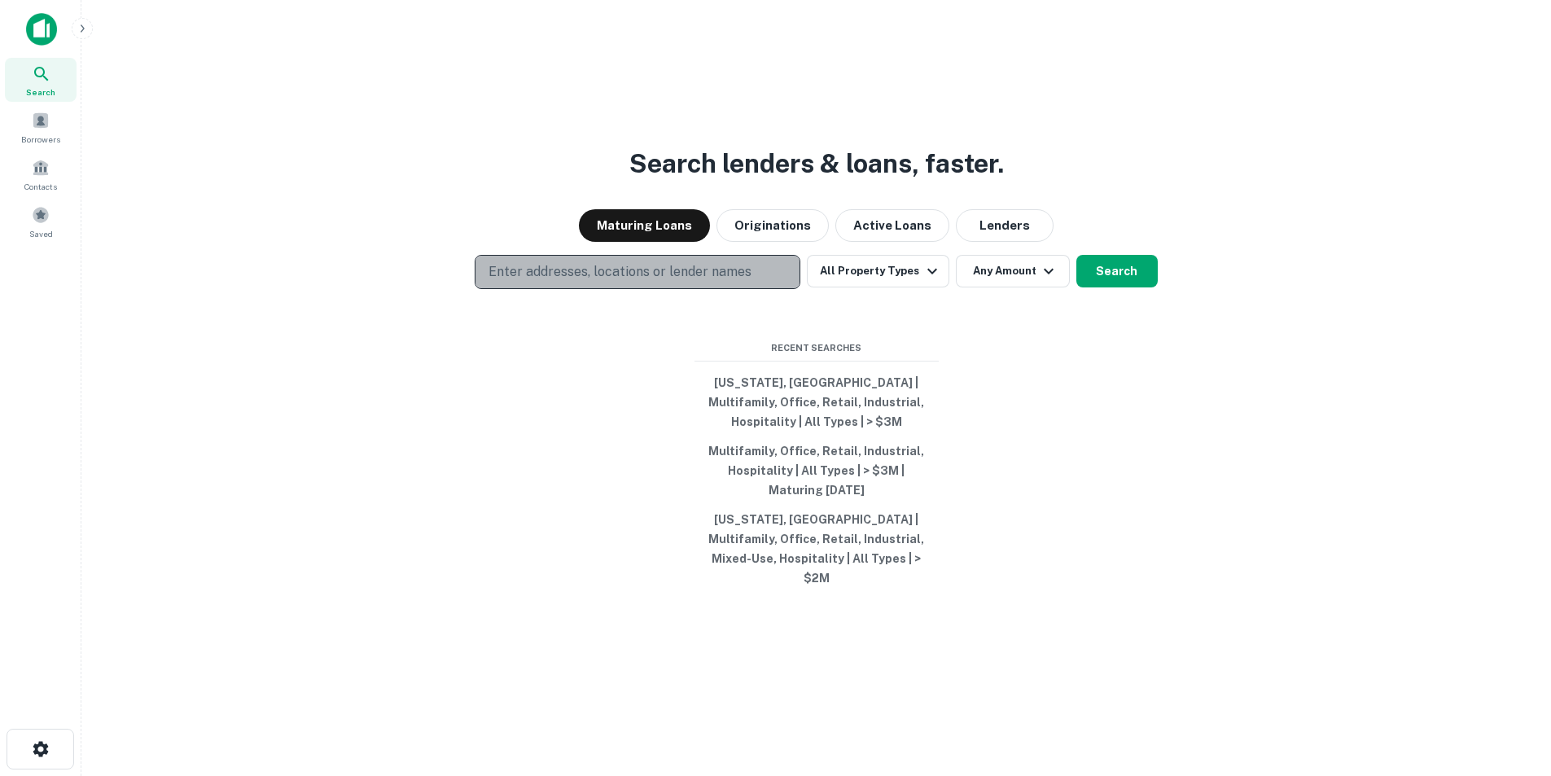
click at [724, 282] on p "Enter addresses, locations or lender names" at bounding box center [619, 272] width 263 height 20
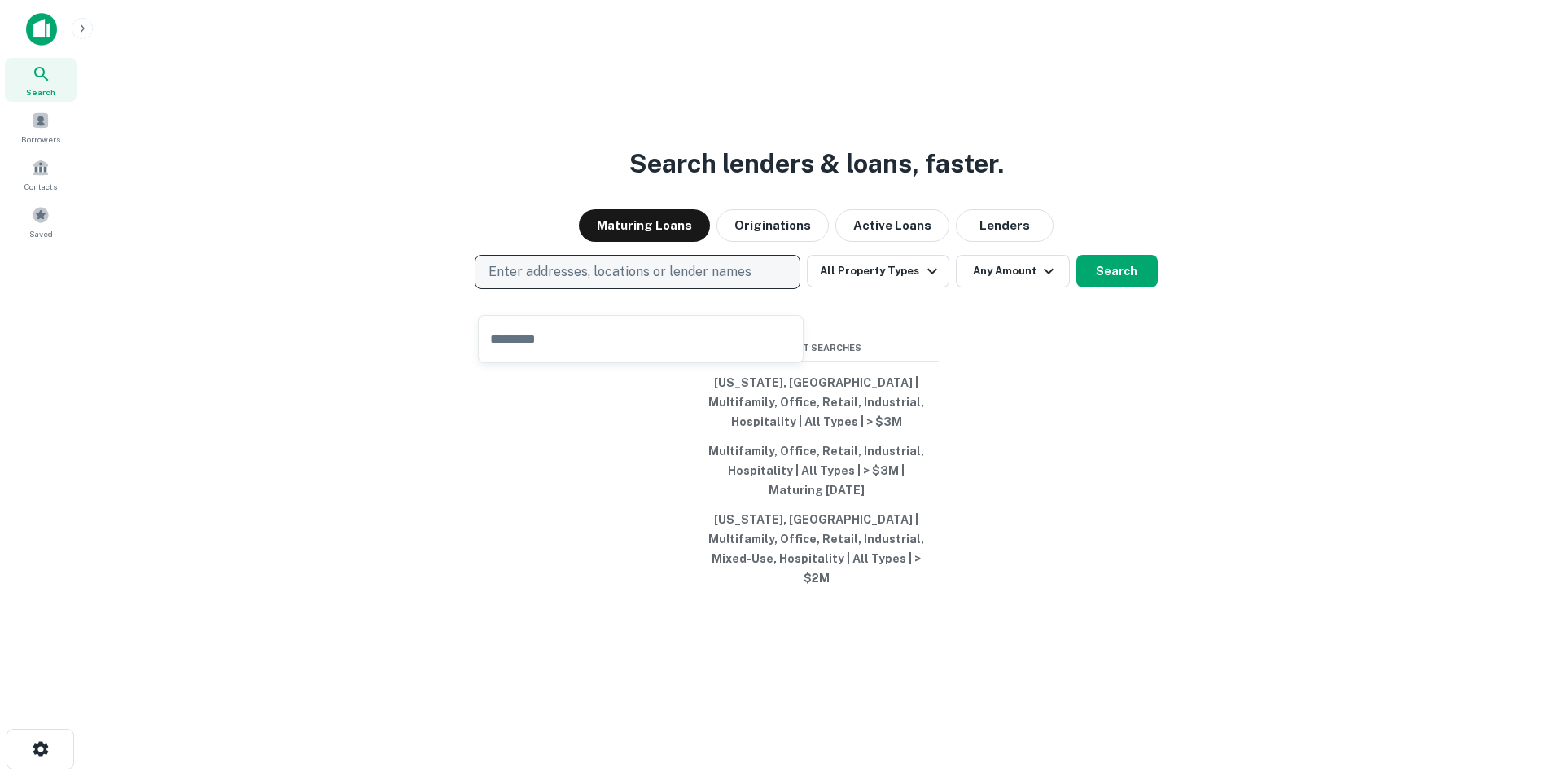
click at [618, 282] on p "Enter addresses, locations or lender names" at bounding box center [619, 272] width 263 height 20
click at [581, 282] on p "Enter addresses, locations or lender names" at bounding box center [619, 272] width 263 height 20
click at [684, 280] on button "Enter addresses, locations or lender names" at bounding box center [638, 272] width 326 height 34
